Goal: Task Accomplishment & Management: Use online tool/utility

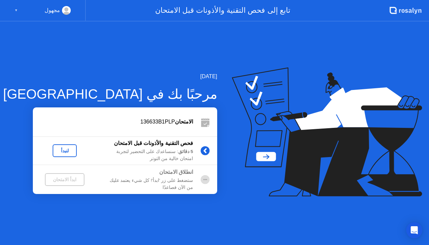
click at [69, 150] on div "لنبدأ" at bounding box center [64, 150] width 19 height 5
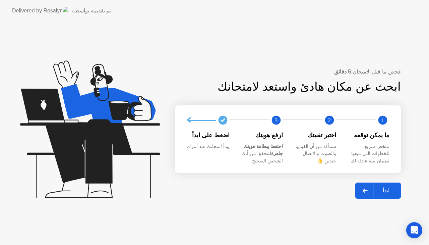
click at [385, 187] on div "ابدأ" at bounding box center [386, 190] width 25 height 6
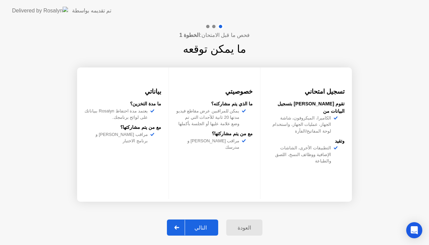
click at [246, 228] on div "العودة" at bounding box center [244, 227] width 32 height 6
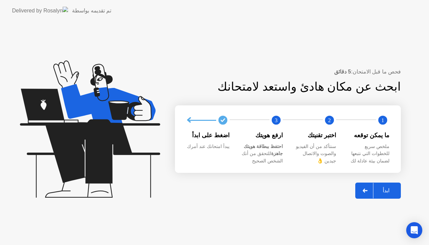
click at [364, 191] on icon at bounding box center [365, 190] width 5 height 4
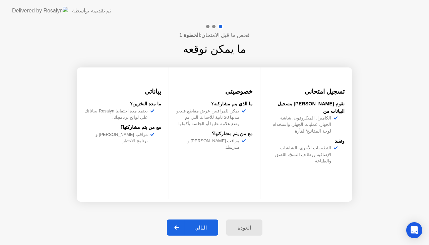
click at [239, 226] on div "العودة" at bounding box center [244, 227] width 32 height 6
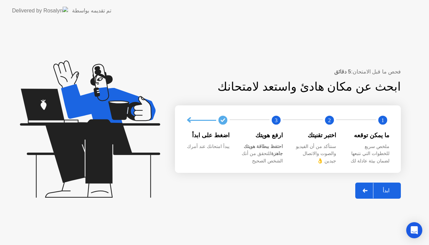
click at [367, 189] on icon at bounding box center [365, 190] width 5 height 4
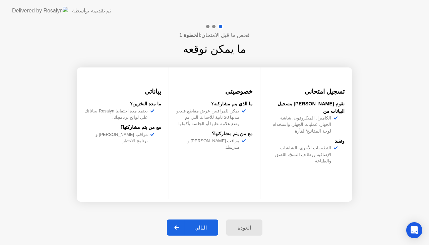
click at [249, 225] on div "العودة" at bounding box center [244, 227] width 32 height 6
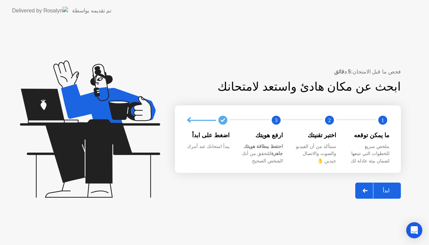
click at [364, 189] on app-svg at bounding box center [365, 190] width 5 height 4
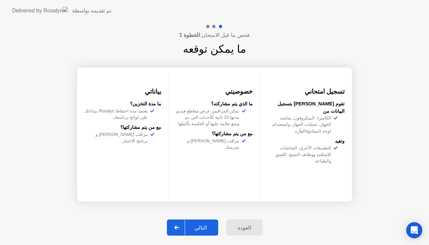
click at [179, 227] on icon at bounding box center [176, 227] width 5 height 4
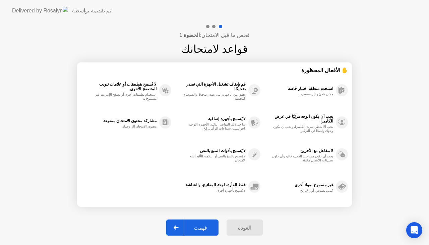
click at [178, 227] on icon at bounding box center [176, 227] width 5 height 4
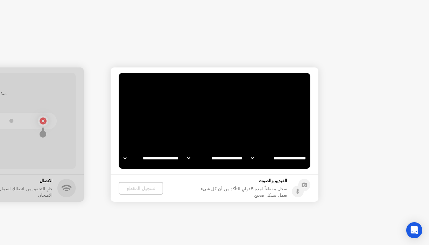
select select "**********"
select select "*******"
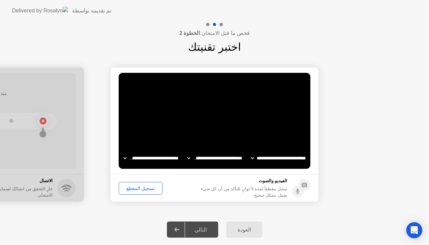
click at [135, 189] on div "تسجيل المقطع" at bounding box center [140, 187] width 39 height 5
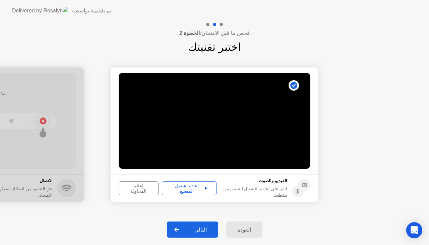
click at [183, 185] on div "إعادة تشغيل المقطع" at bounding box center [189, 188] width 50 height 11
click at [179, 230] on icon at bounding box center [176, 229] width 5 height 4
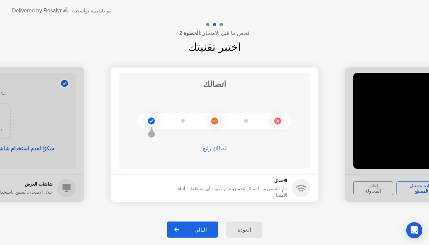
click at [179, 230] on icon at bounding box center [176, 229] width 5 height 4
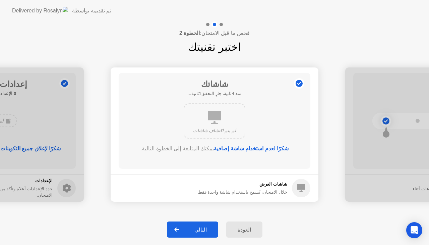
click at [179, 230] on icon at bounding box center [176, 229] width 5 height 4
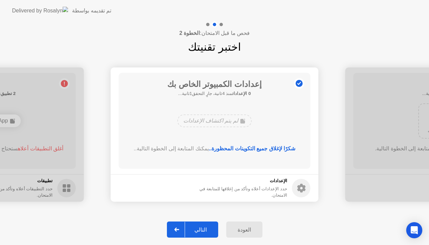
click at [179, 230] on icon at bounding box center [176, 229] width 5 height 4
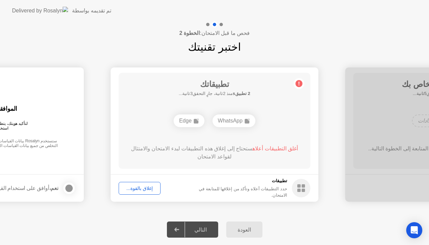
click at [179, 230] on icon at bounding box center [176, 229] width 5 height 4
click at [177, 229] on div at bounding box center [177, 229] width 16 height 15
click at [133, 186] on div "إغلاق بالقوة..." at bounding box center [139, 187] width 37 height 5
click at [179, 229] on icon at bounding box center [176, 229] width 5 height 4
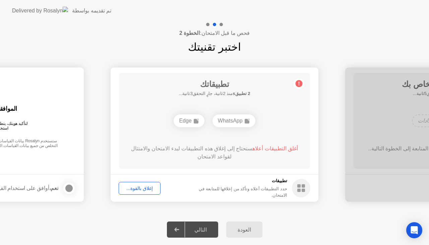
click at [178, 228] on icon at bounding box center [176, 229] width 5 height 4
click at [139, 185] on div "إغلاق بالقوة..." at bounding box center [139, 187] width 37 height 5
click at [179, 229] on icon at bounding box center [176, 229] width 5 height 4
click at [135, 186] on div "إغلاق بالقوة..." at bounding box center [139, 187] width 37 height 5
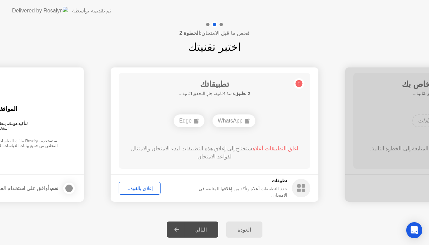
click at [179, 227] on icon at bounding box center [176, 229] width 5 height 4
click at [138, 185] on div "إغلاق بالقوة..." at bounding box center [139, 187] width 37 height 5
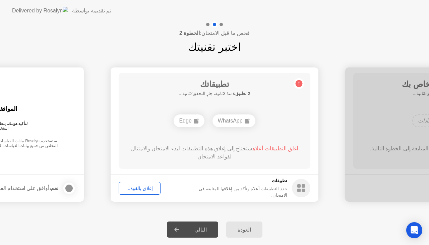
click at [141, 187] on div "إغلاق بالقوة..." at bounding box center [139, 187] width 37 height 5
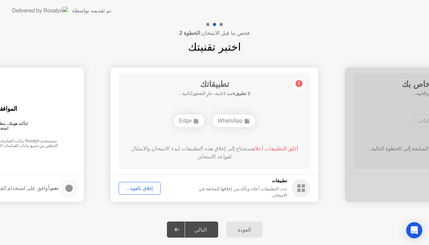
click at [182, 227] on div at bounding box center [177, 229] width 16 height 15
click at [138, 185] on div "إغلاق بالقوة..." at bounding box center [139, 187] width 37 height 5
click at [135, 188] on div "إغلاق بالقوة..." at bounding box center [139, 187] width 37 height 5
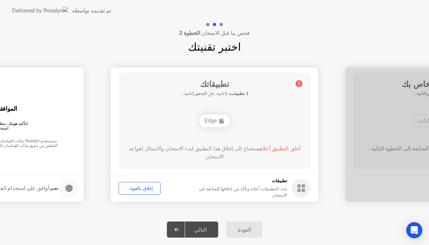
click at [179, 229] on icon at bounding box center [176, 229] width 5 height 4
click at [180, 227] on div at bounding box center [177, 229] width 16 height 15
click at [179, 231] on icon at bounding box center [176, 229] width 5 height 4
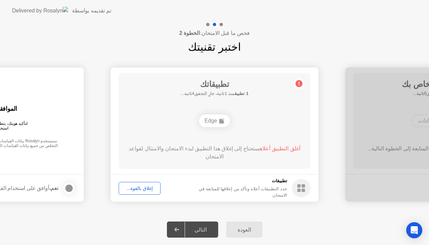
click at [201, 228] on div "التالي" at bounding box center [200, 229] width 31 height 6
